Goal: Task Accomplishment & Management: Use online tool/utility

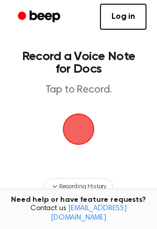
click at [75, 139] on span "button" at bounding box center [78, 128] width 29 height 29
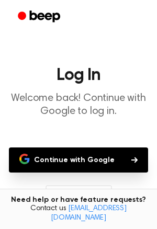
click at [73, 159] on button "Continue with Google" at bounding box center [78, 159] width 139 height 25
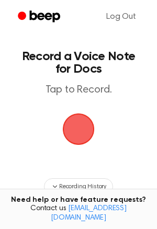
click at [75, 134] on span "button" at bounding box center [79, 129] width 34 height 34
click at [74, 135] on span "button" at bounding box center [78, 128] width 29 height 29
click at [79, 132] on span "button" at bounding box center [78, 129] width 40 height 40
click at [73, 132] on span "button" at bounding box center [78, 128] width 29 height 29
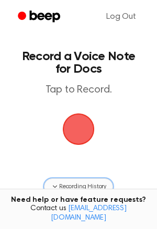
click at [55, 191] on button "Recording History" at bounding box center [78, 186] width 69 height 17
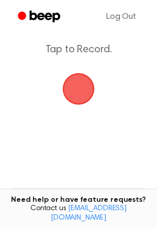
scroll to position [42, 0]
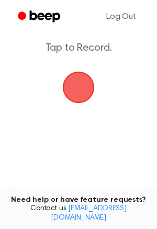
click at [76, 134] on main "Record a Voice Note for Docs Tap to Record. No recordings yet Start recording t…" at bounding box center [78, 179] width 157 height 443
click at [79, 101] on span "button" at bounding box center [78, 87] width 29 height 29
click at [78, 101] on span "button" at bounding box center [78, 87] width 29 height 29
click at [78, 91] on span "button" at bounding box center [78, 87] width 29 height 29
click at [76, 92] on span "button" at bounding box center [78, 87] width 29 height 29
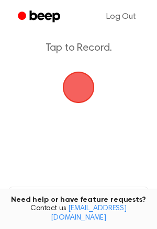
click at [74, 93] on span "button" at bounding box center [78, 87] width 29 height 29
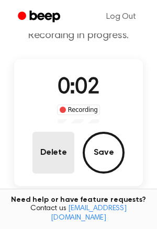
click at [56, 155] on button "Delete" at bounding box center [53, 153] width 42 height 42
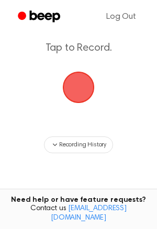
click at [75, 103] on span "button" at bounding box center [79, 88] width 32 height 32
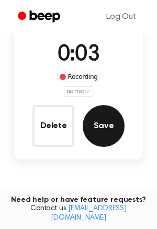
scroll to position [81, 0]
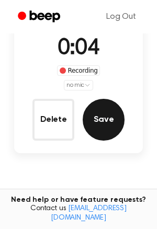
click at [96, 126] on button "Save" at bounding box center [104, 120] width 42 height 42
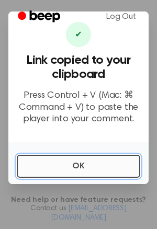
click at [37, 166] on button "OK" at bounding box center [78, 166] width 123 height 23
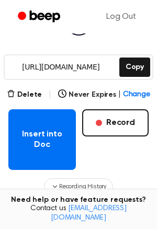
scroll to position [146, 0]
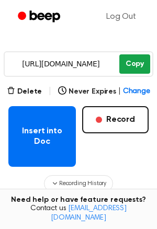
click at [137, 62] on button "Copy" at bounding box center [134, 63] width 31 height 19
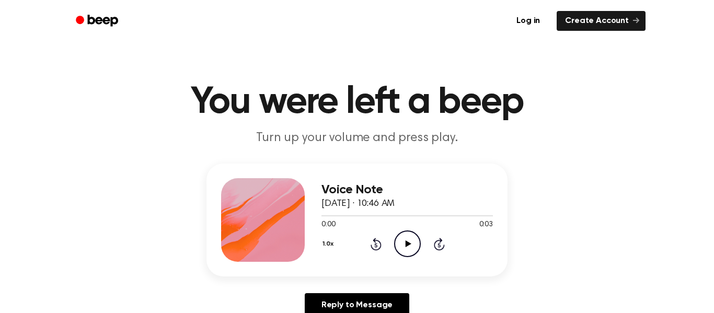
click at [408, 240] on icon "Play Audio" at bounding box center [407, 243] width 27 height 27
click at [411, 244] on icon "Play Audio" at bounding box center [407, 243] width 27 height 27
click at [403, 246] on icon "Play Audio" at bounding box center [407, 243] width 27 height 27
click at [410, 253] on icon "Play Audio" at bounding box center [407, 243] width 27 height 27
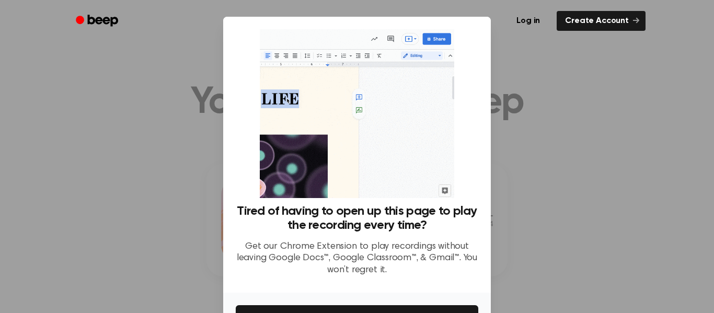
click at [552, 58] on div at bounding box center [357, 156] width 714 height 313
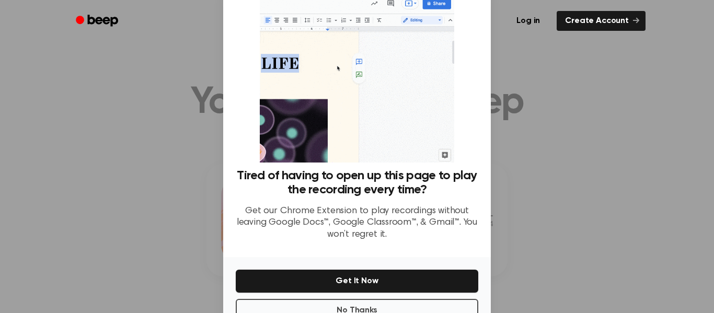
scroll to position [34, 0]
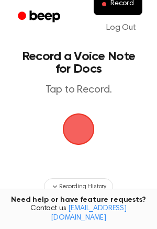
click at [78, 124] on span "button" at bounding box center [78, 128] width 29 height 29
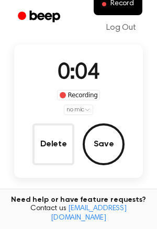
scroll to position [57, 0]
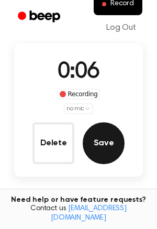
click at [102, 143] on button "Save" at bounding box center [104, 143] width 42 height 42
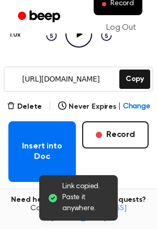
scroll to position [131, 0]
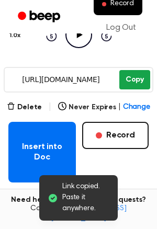
click at [132, 79] on button "Copy" at bounding box center [134, 79] width 31 height 19
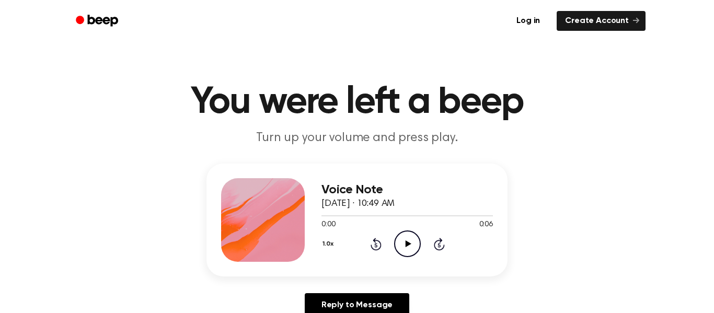
click at [402, 247] on icon "Play Audio" at bounding box center [407, 243] width 27 height 27
click at [409, 246] on icon at bounding box center [407, 243] width 5 height 7
click at [408, 247] on icon "Play Audio" at bounding box center [407, 243] width 27 height 27
click at [408, 239] on icon "Play Audio" at bounding box center [407, 243] width 27 height 27
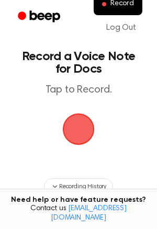
click at [76, 139] on span "button" at bounding box center [79, 129] width 32 height 32
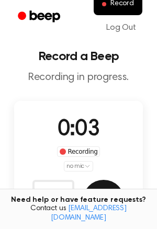
click at [100, 184] on button "Save" at bounding box center [104, 201] width 42 height 42
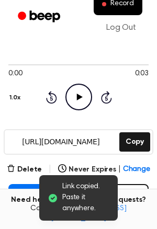
scroll to position [71, 0]
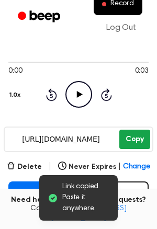
click at [129, 139] on button "Copy" at bounding box center [134, 139] width 31 height 19
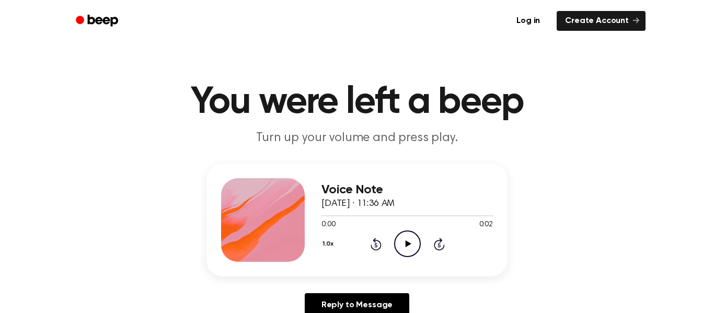
click at [401, 249] on icon "Play Audio" at bounding box center [407, 243] width 27 height 27
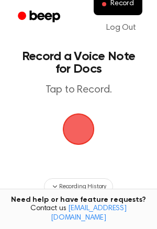
click at [72, 126] on span "button" at bounding box center [78, 128] width 29 height 29
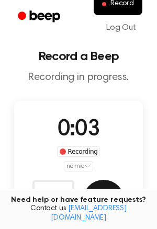
click at [97, 182] on button "Save" at bounding box center [104, 201] width 42 height 42
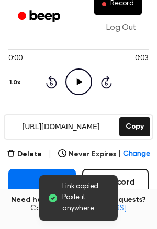
scroll to position [75, 0]
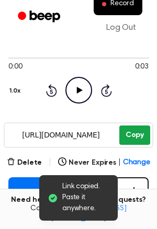
click at [133, 137] on button "Copy" at bounding box center [134, 134] width 31 height 19
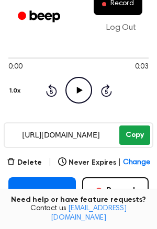
click at [134, 136] on button "Copy" at bounding box center [134, 134] width 31 height 19
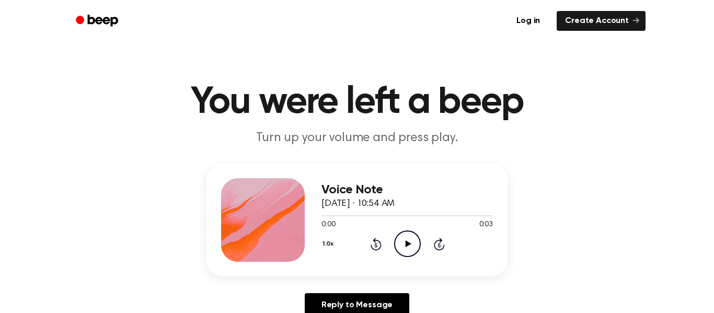
click at [404, 246] on icon "Play Audio" at bounding box center [407, 243] width 27 height 27
